Goal: Information Seeking & Learning: Learn about a topic

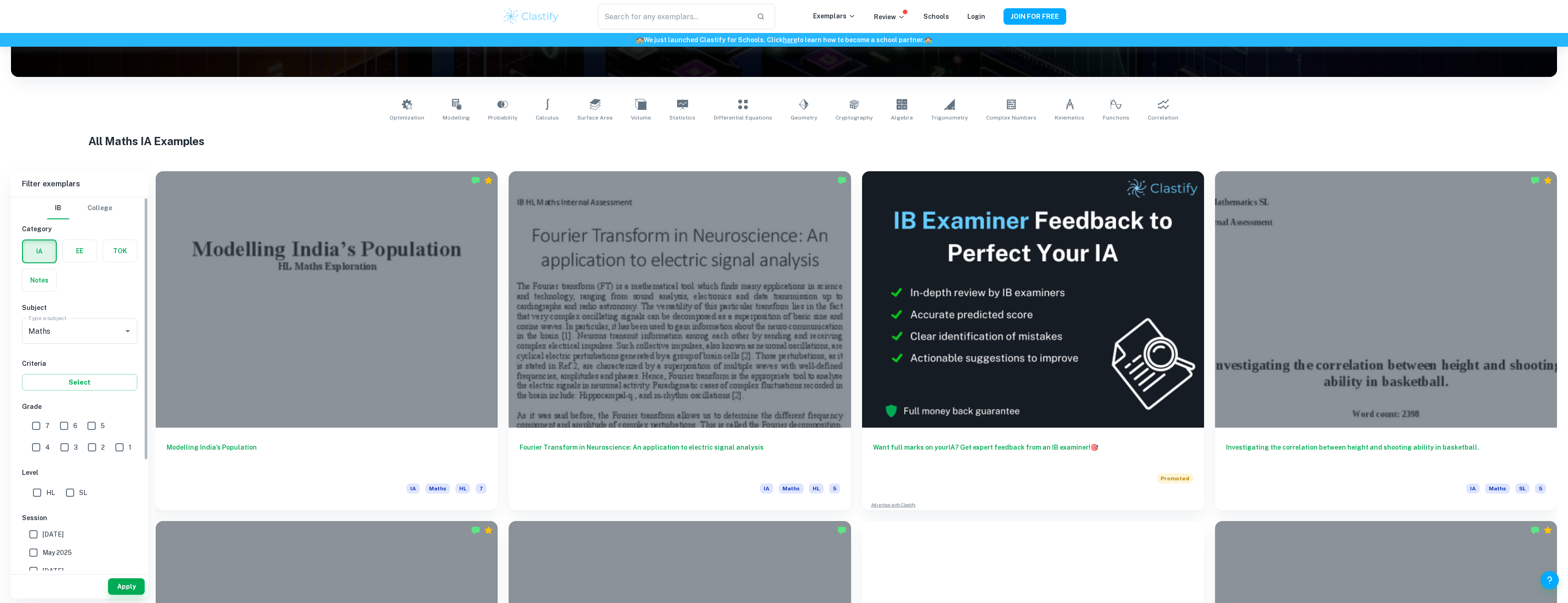
scroll to position [138, 0]
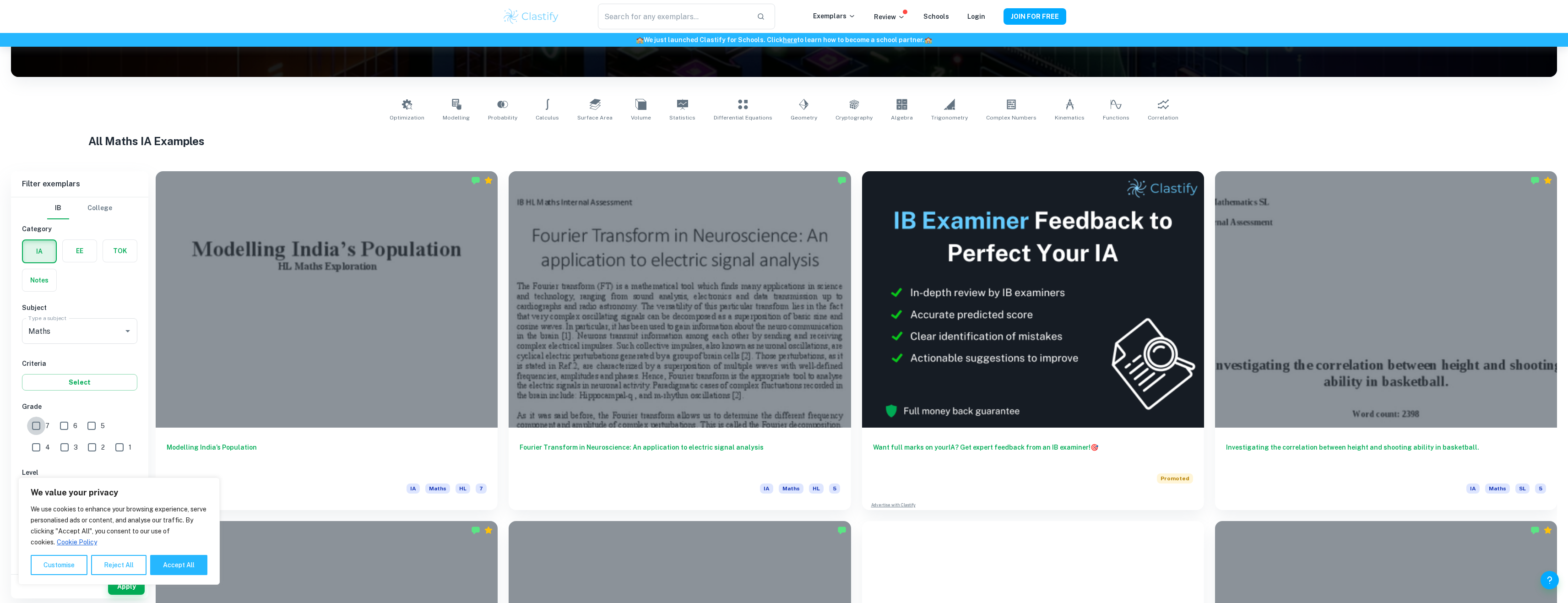
click at [40, 424] on input "7" at bounding box center [36, 425] width 18 height 18
checkbox input "true"
click at [41, 361] on input "HL" at bounding box center [37, 355] width 18 height 18
checkbox input "true"
click at [177, 564] on button "Accept All" at bounding box center [179, 565] width 57 height 20
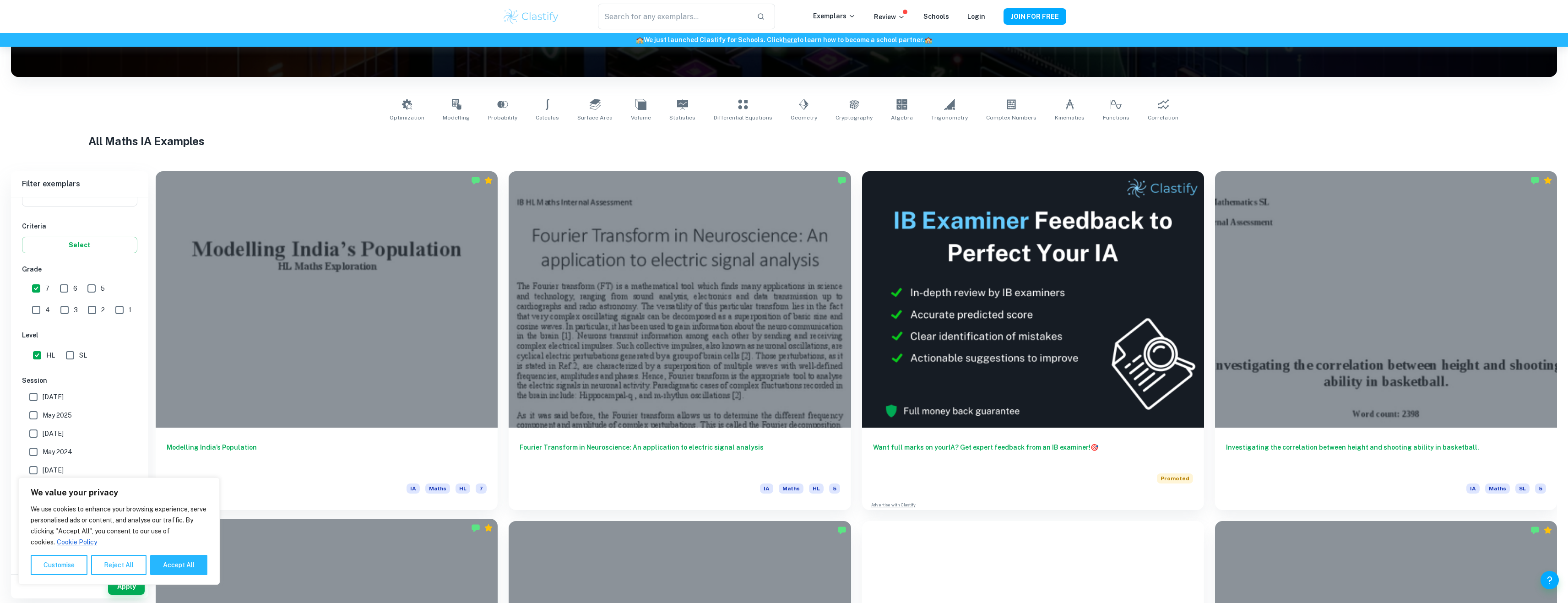
checkbox input "true"
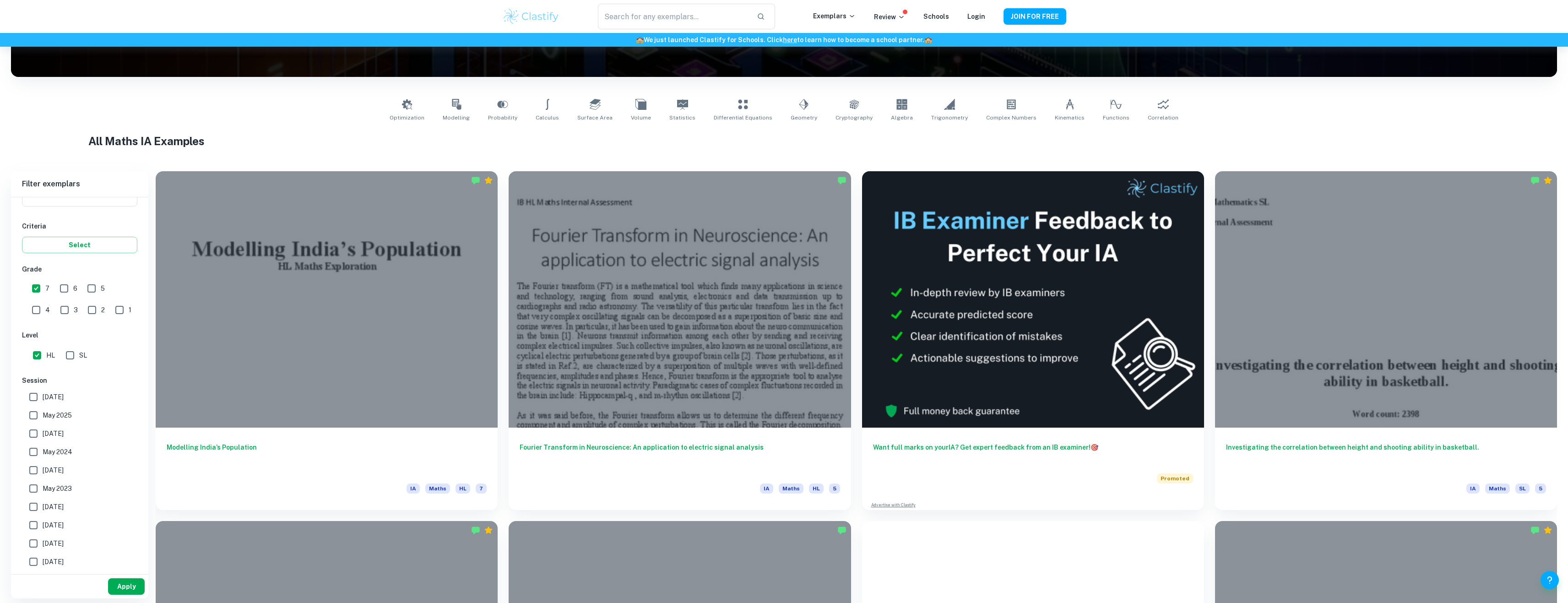
click at [123, 587] on button "Apply" at bounding box center [126, 586] width 37 height 16
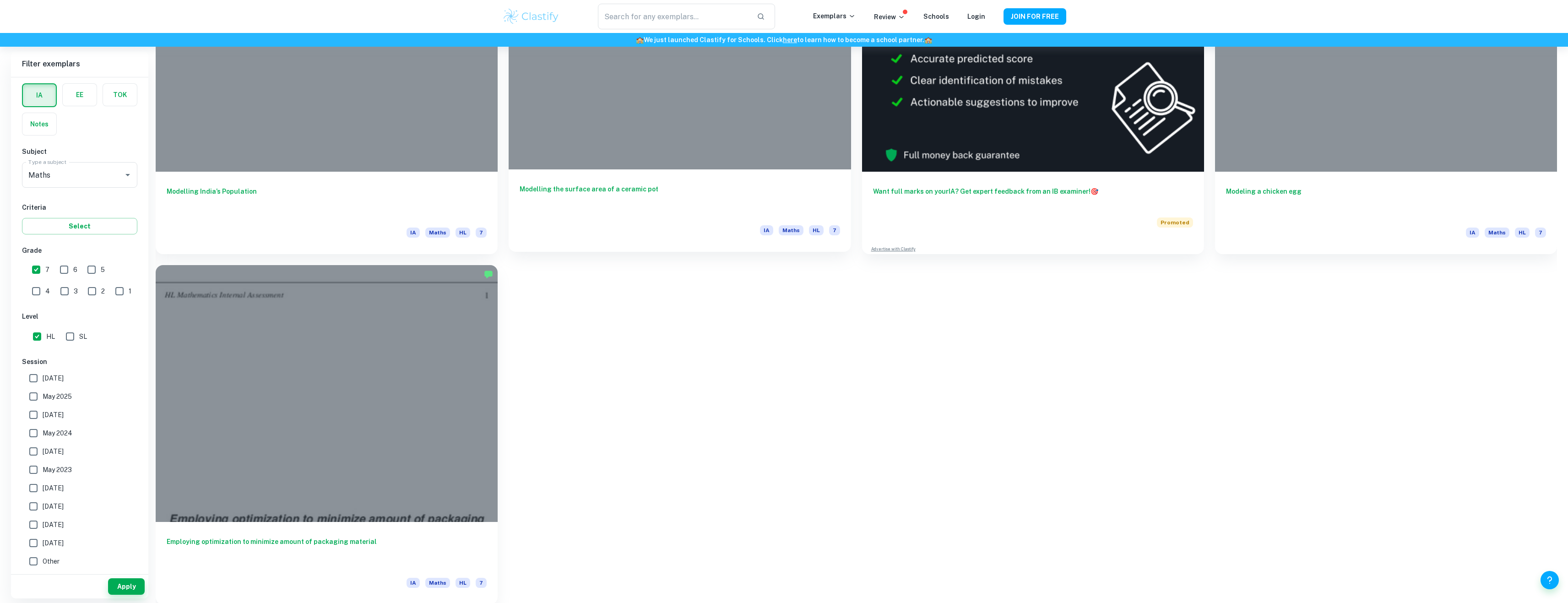
scroll to position [394, 0]
click at [1298, 201] on h6 "Modeling a chicken egg" at bounding box center [1386, 198] width 320 height 30
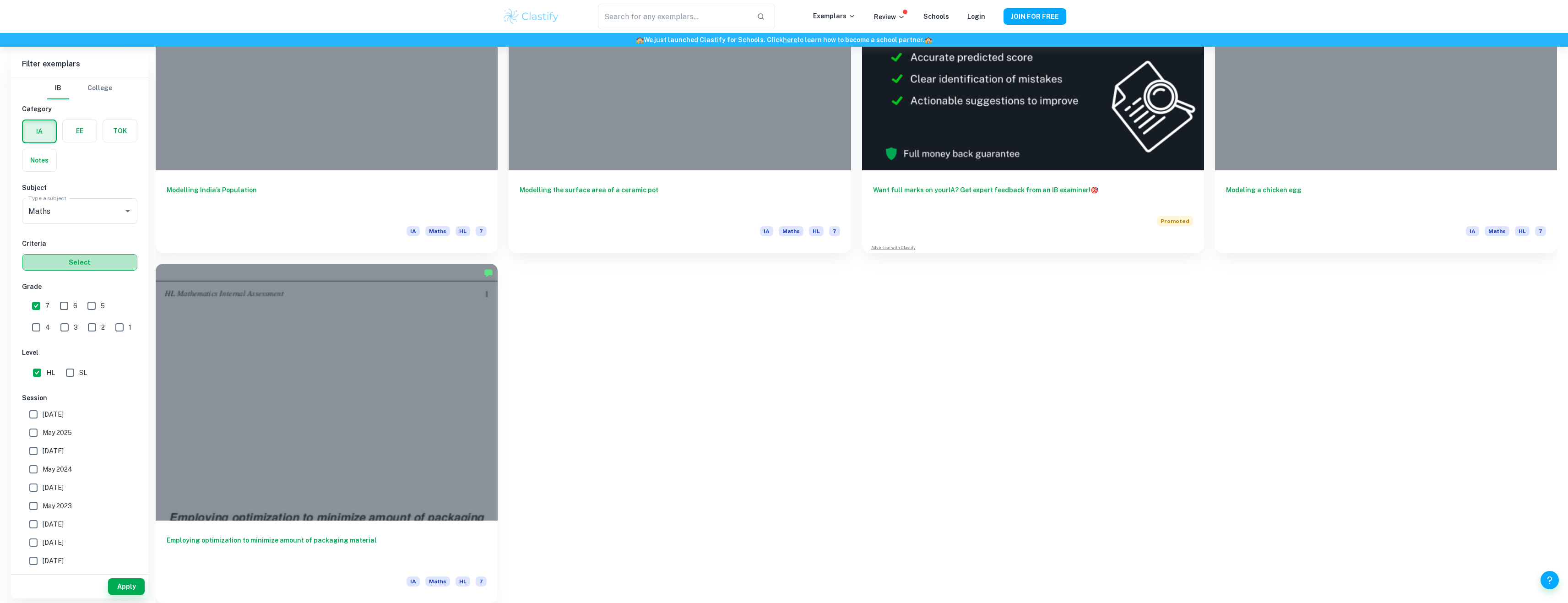
click at [77, 267] on button "Select" at bounding box center [80, 262] width 116 height 16
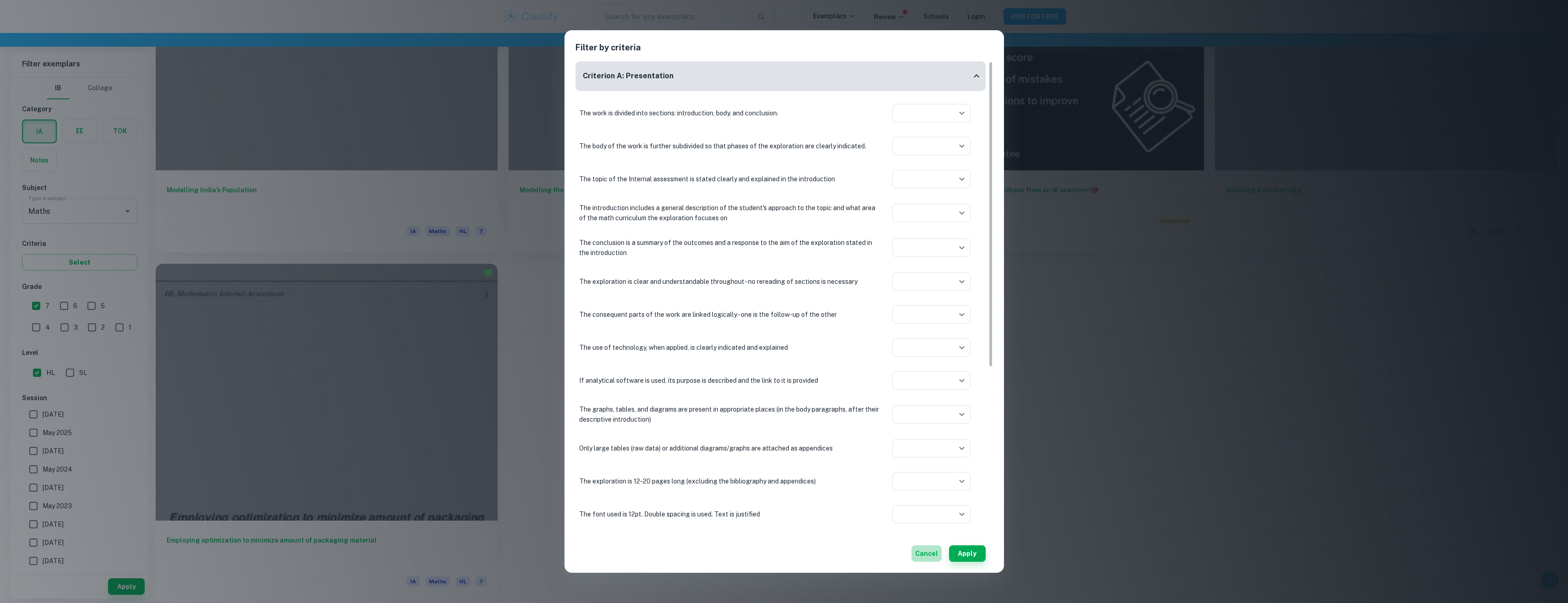
click at [936, 557] on button "Cancel" at bounding box center [926, 553] width 30 height 16
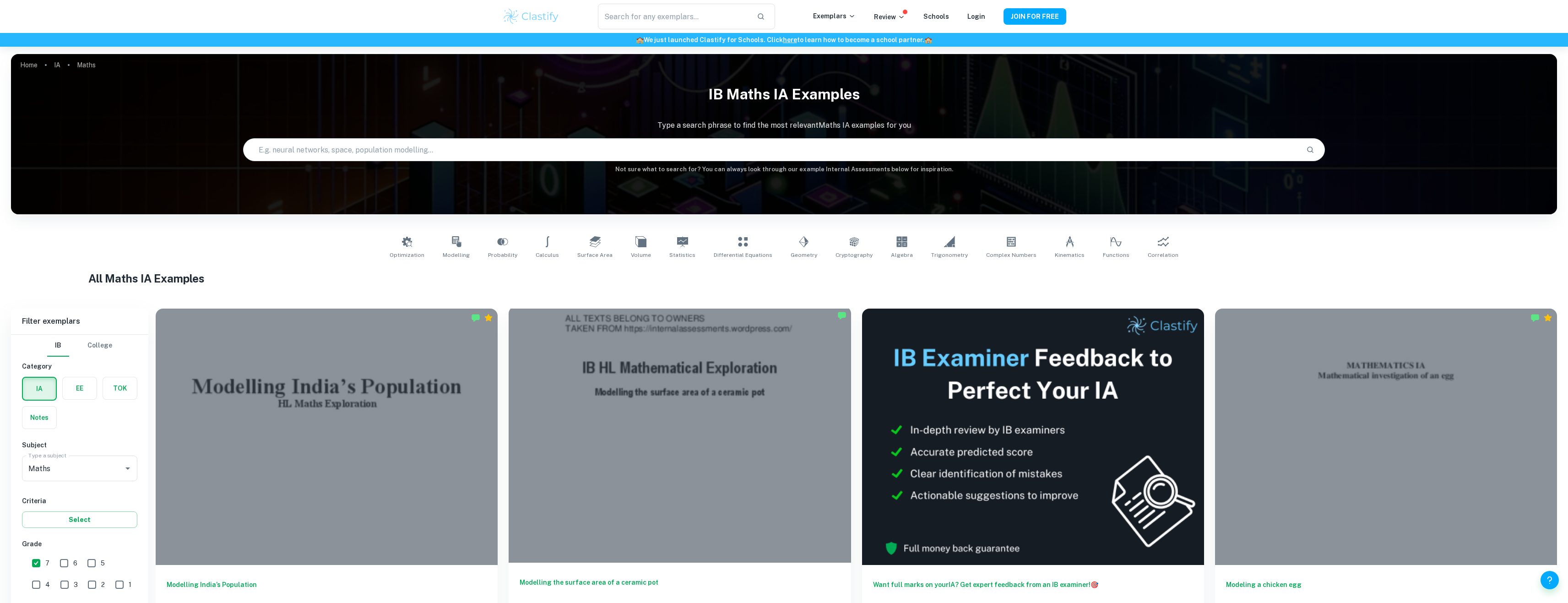
scroll to position [274, 0]
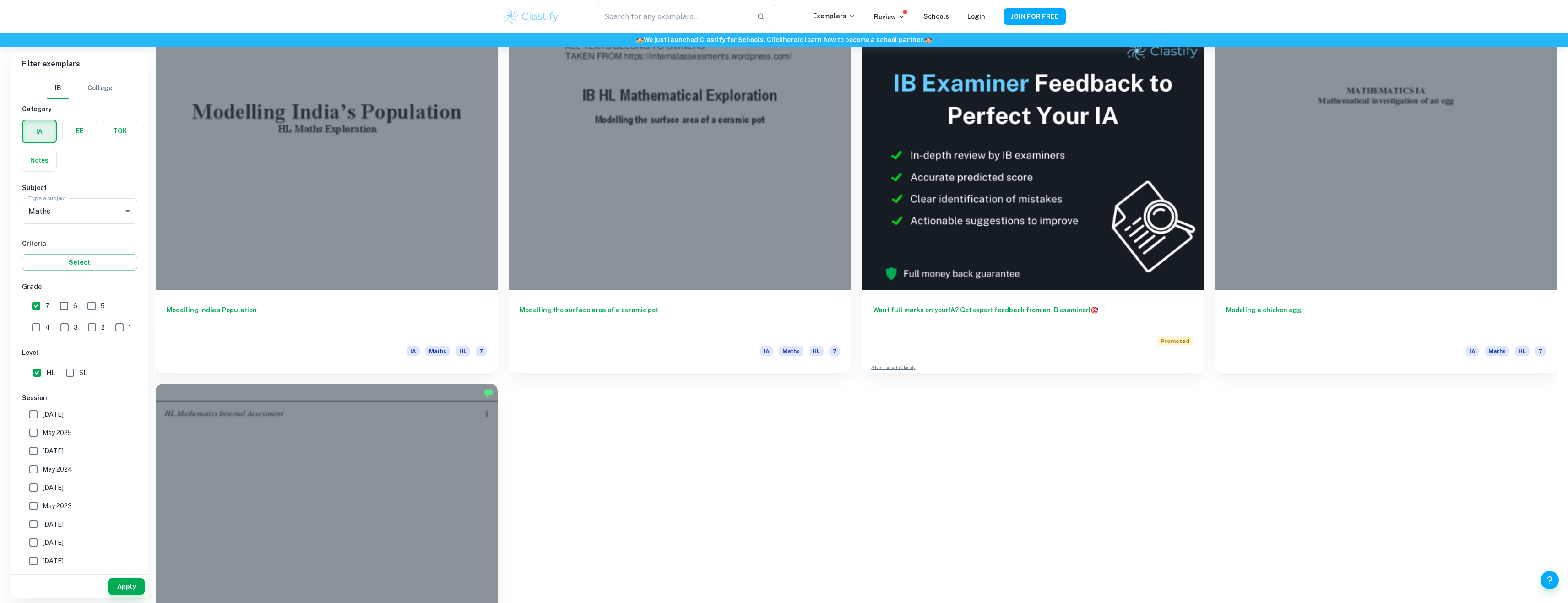
drag, startPoint x: 64, startPoint y: 307, endPoint x: 96, endPoint y: 385, distance: 84.3
click at [64, 308] on input "6" at bounding box center [64, 305] width 18 height 18
checkbox input "true"
click at [131, 588] on button "Apply" at bounding box center [126, 586] width 37 height 16
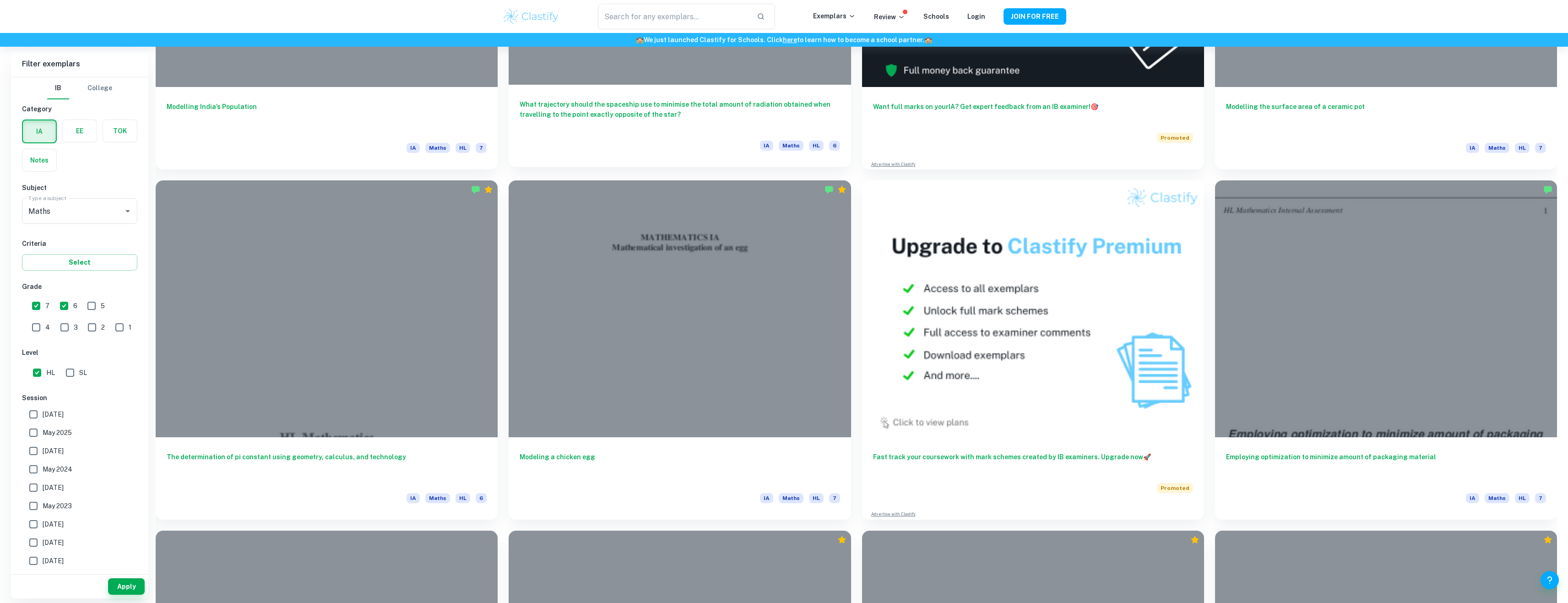
scroll to position [503, 0]
